Goal: Transaction & Acquisition: Purchase product/service

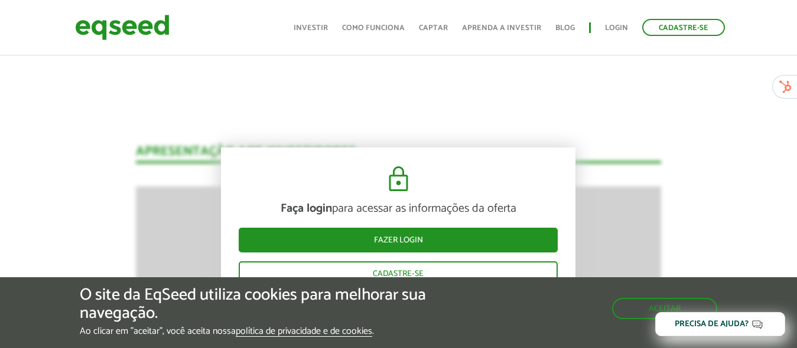
scroll to position [1464, 0]
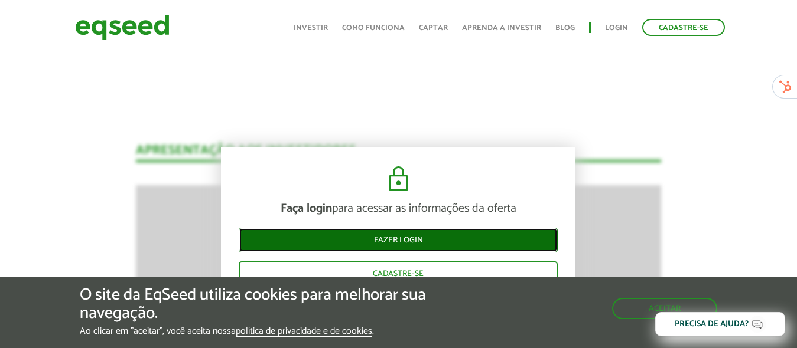
click at [353, 243] on link "Fazer login" at bounding box center [398, 240] width 319 height 25
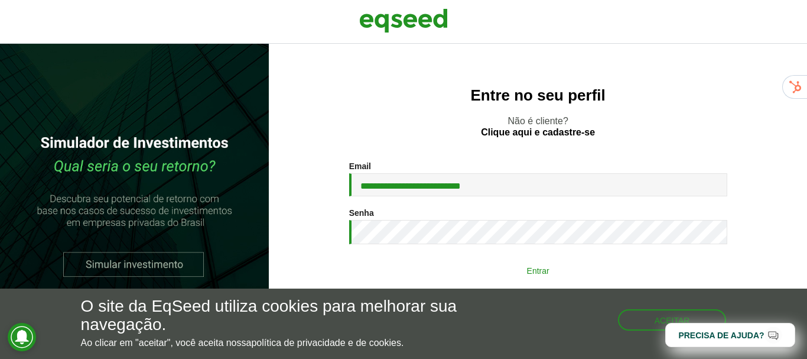
click at [581, 272] on button "Entrar" at bounding box center [538, 270] width 307 height 22
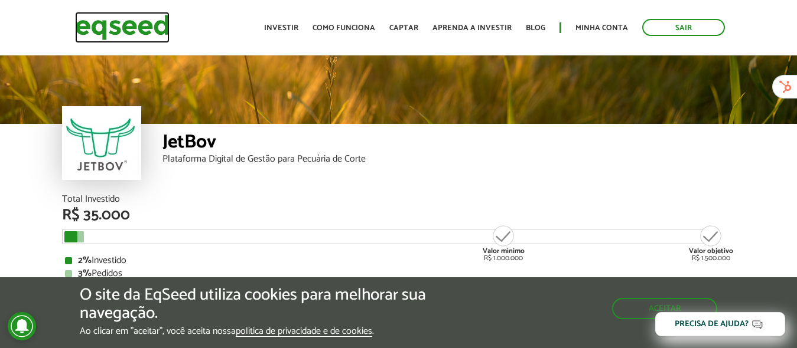
drag, startPoint x: 312, startPoint y: 68, endPoint x: 139, endPoint y: 21, distance: 178.7
click at [139, 21] on img at bounding box center [122, 27] width 95 height 31
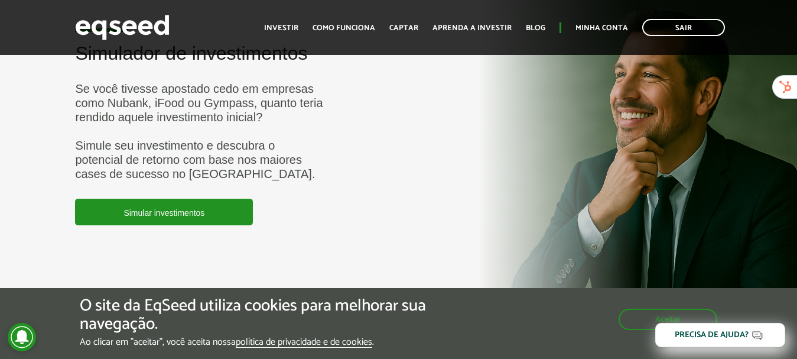
scroll to position [2957, 0]
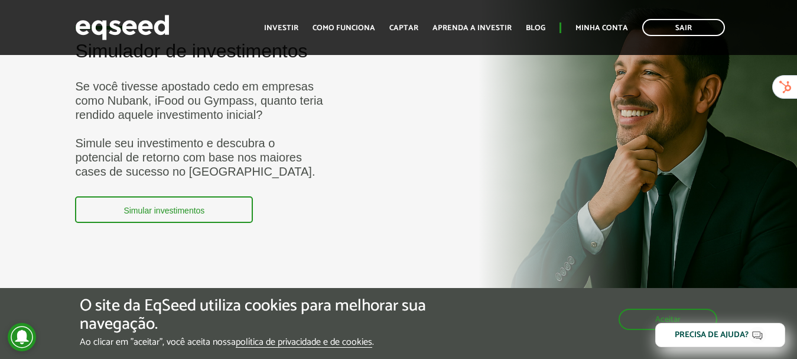
click at [136, 218] on link "Simular investimentos" at bounding box center [164, 209] width 178 height 27
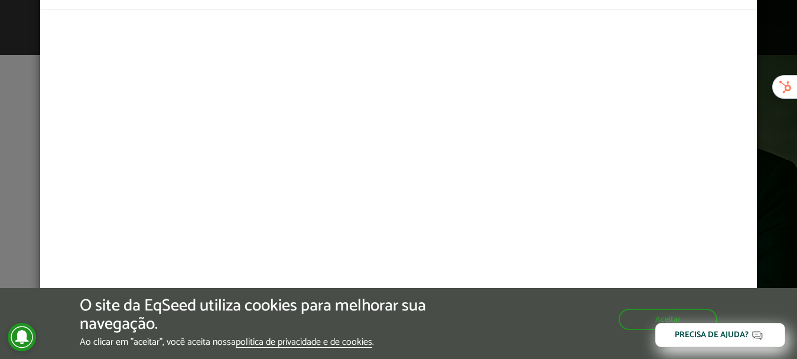
scroll to position [57, 0]
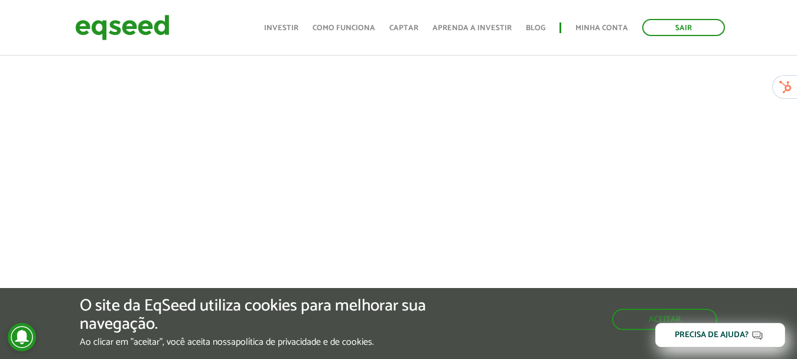
scroll to position [314, 0]
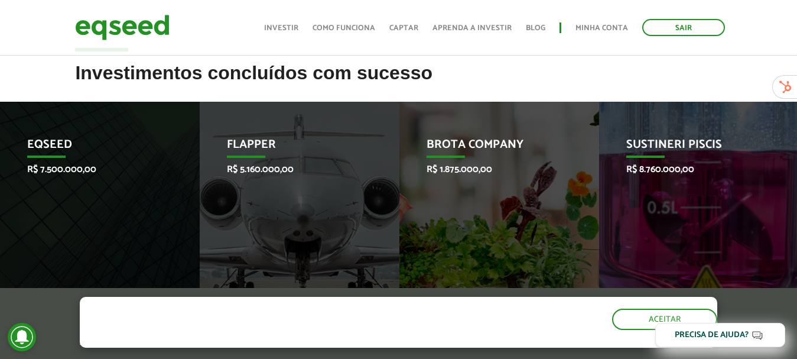
scroll to position [580, 0]
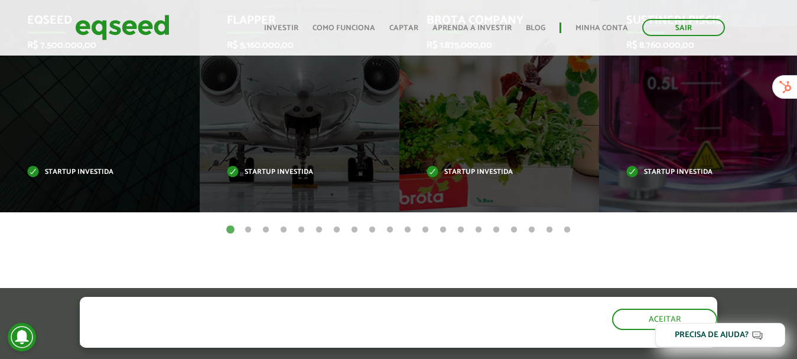
click at [247, 229] on button "2" at bounding box center [248, 230] width 12 height 12
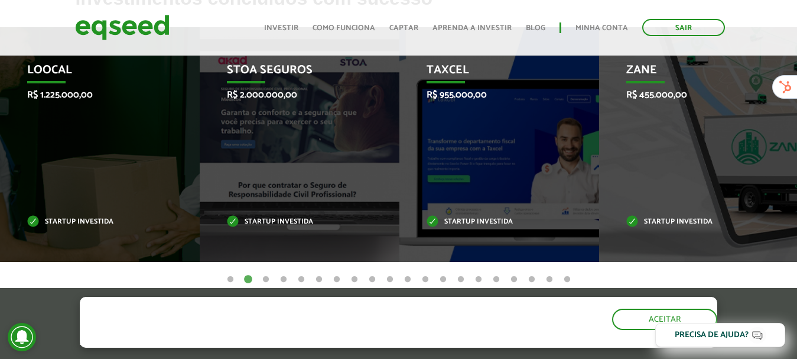
scroll to position [568, 0]
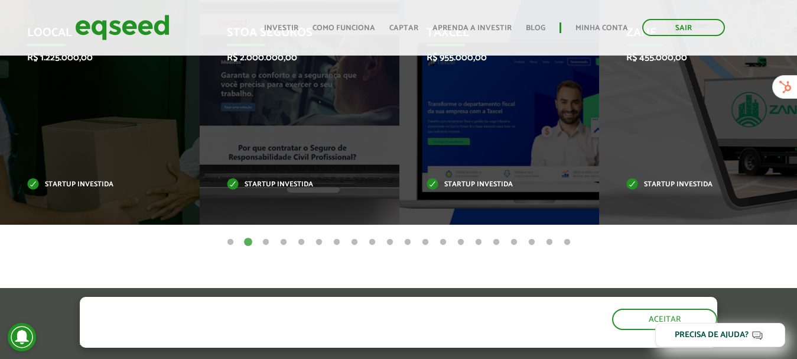
click at [266, 245] on button "3" at bounding box center [266, 242] width 12 height 12
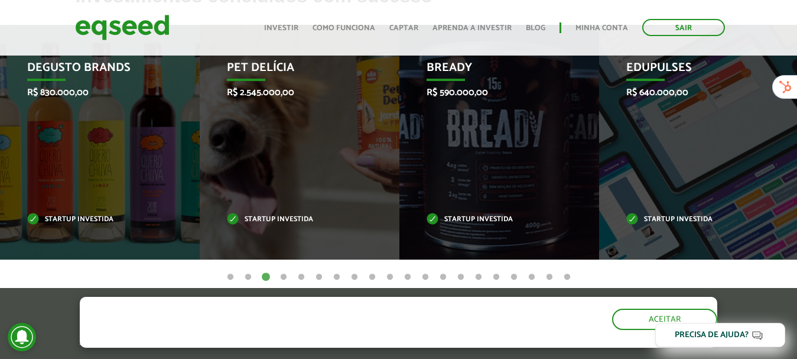
scroll to position [534, 0]
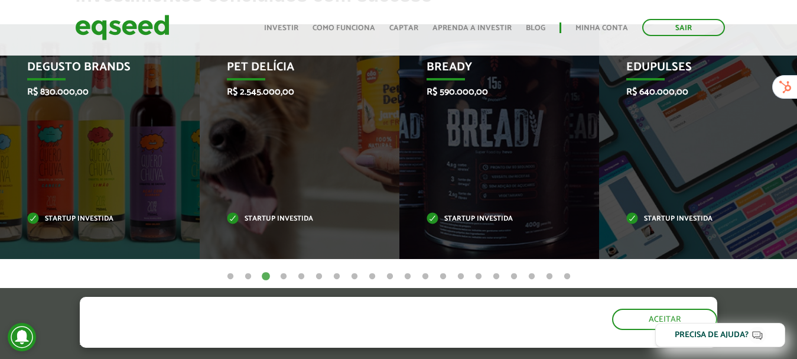
click at [282, 277] on button "4" at bounding box center [284, 277] width 12 height 12
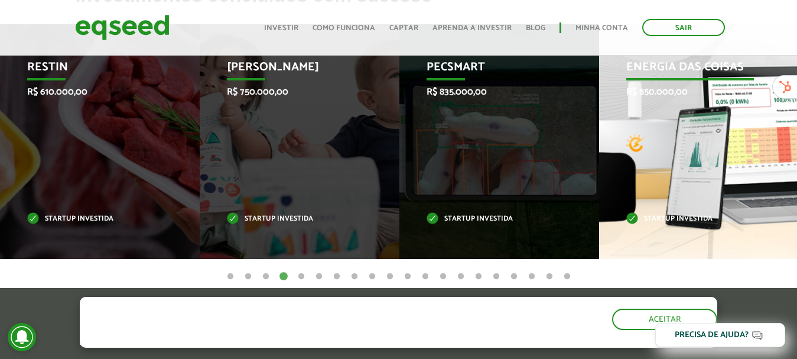
click at [710, 183] on div "Energia das Coisas R$ 850.000,00 Startup investida" at bounding box center [690, 141] width 182 height 234
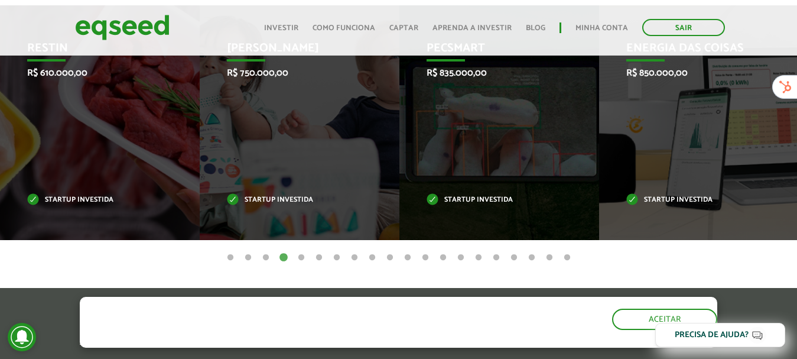
click at [410, 242] on div "Invoop R$ 250.000,00 Startup investida Prosumir R$ 300.000,00 Startup investida…" at bounding box center [398, 131] width 797 height 252
click at [410, 242] on article "Investimentos concluídos com sucesso Invoop R$ 250.000,00 Startup investida Pro…" at bounding box center [398, 146] width 797 height 361
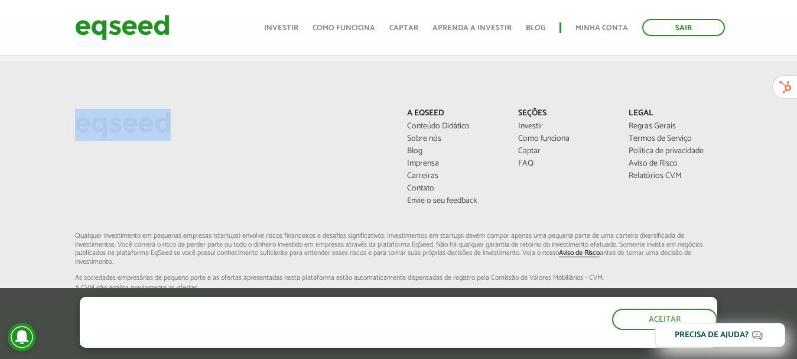
scroll to position [862, 0]
